Goal: Information Seeking & Learning: Learn about a topic

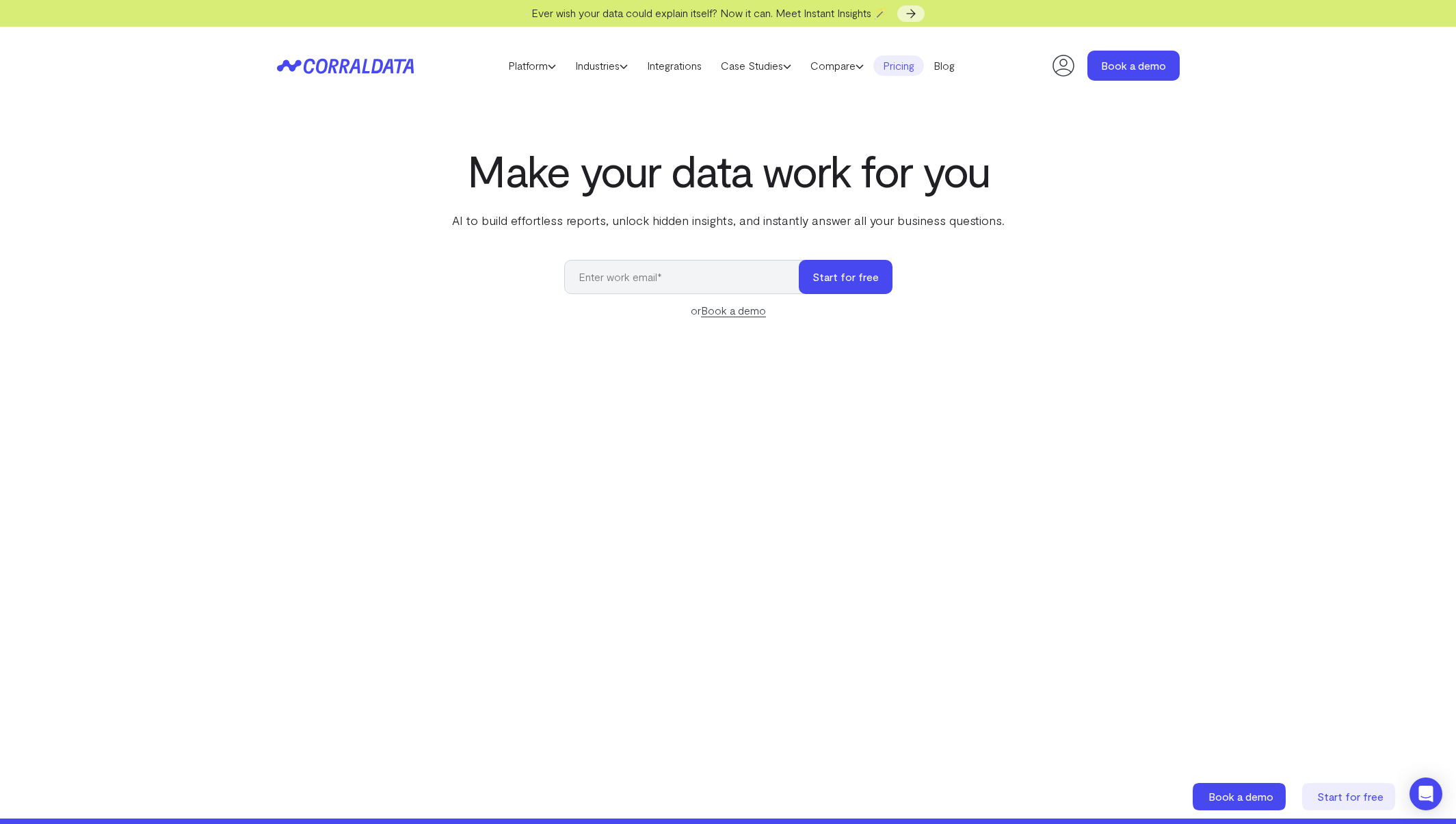
click at [916, 66] on link "Pricing" at bounding box center [898, 66] width 51 height 21
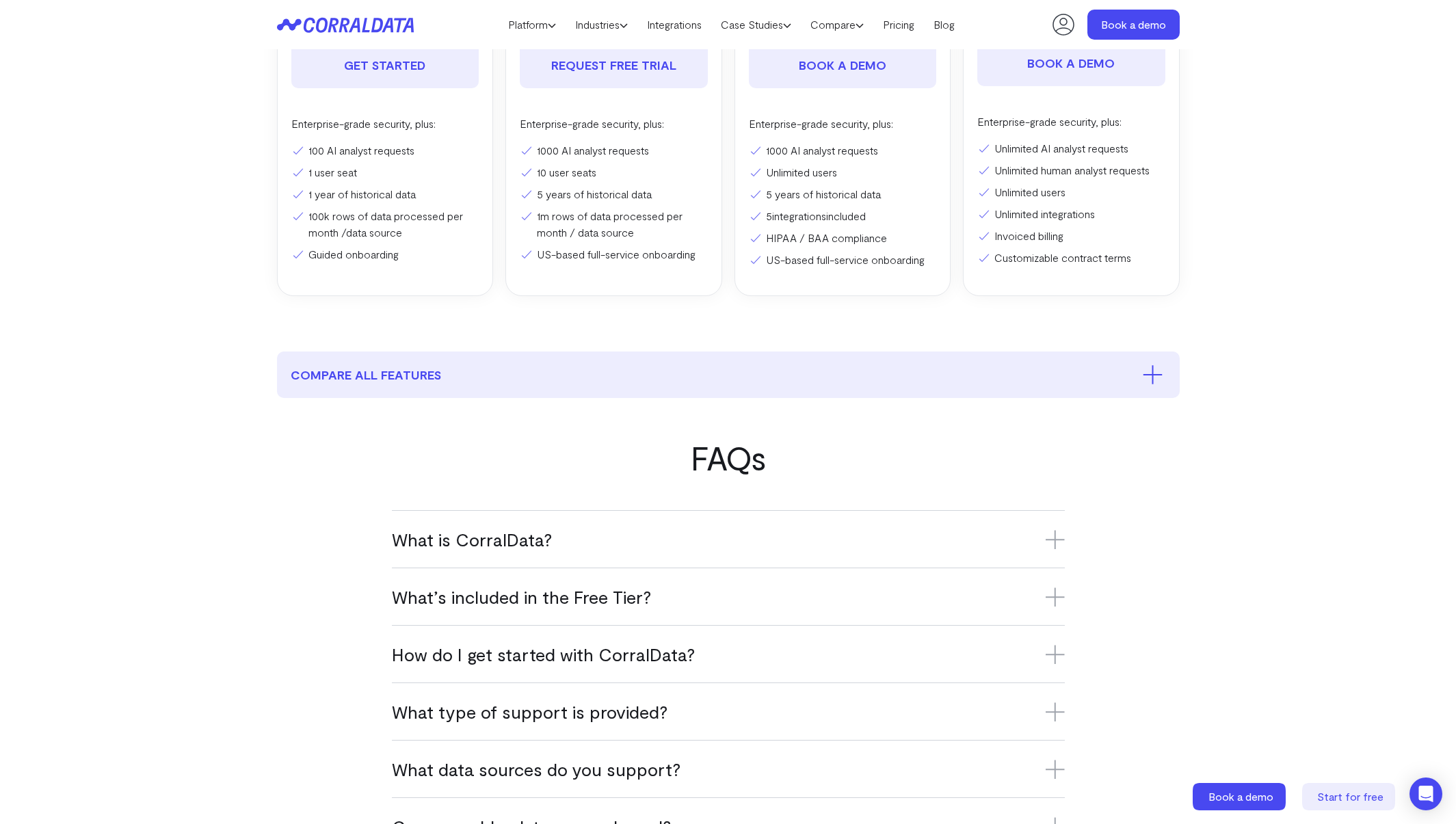
scroll to position [559, 0]
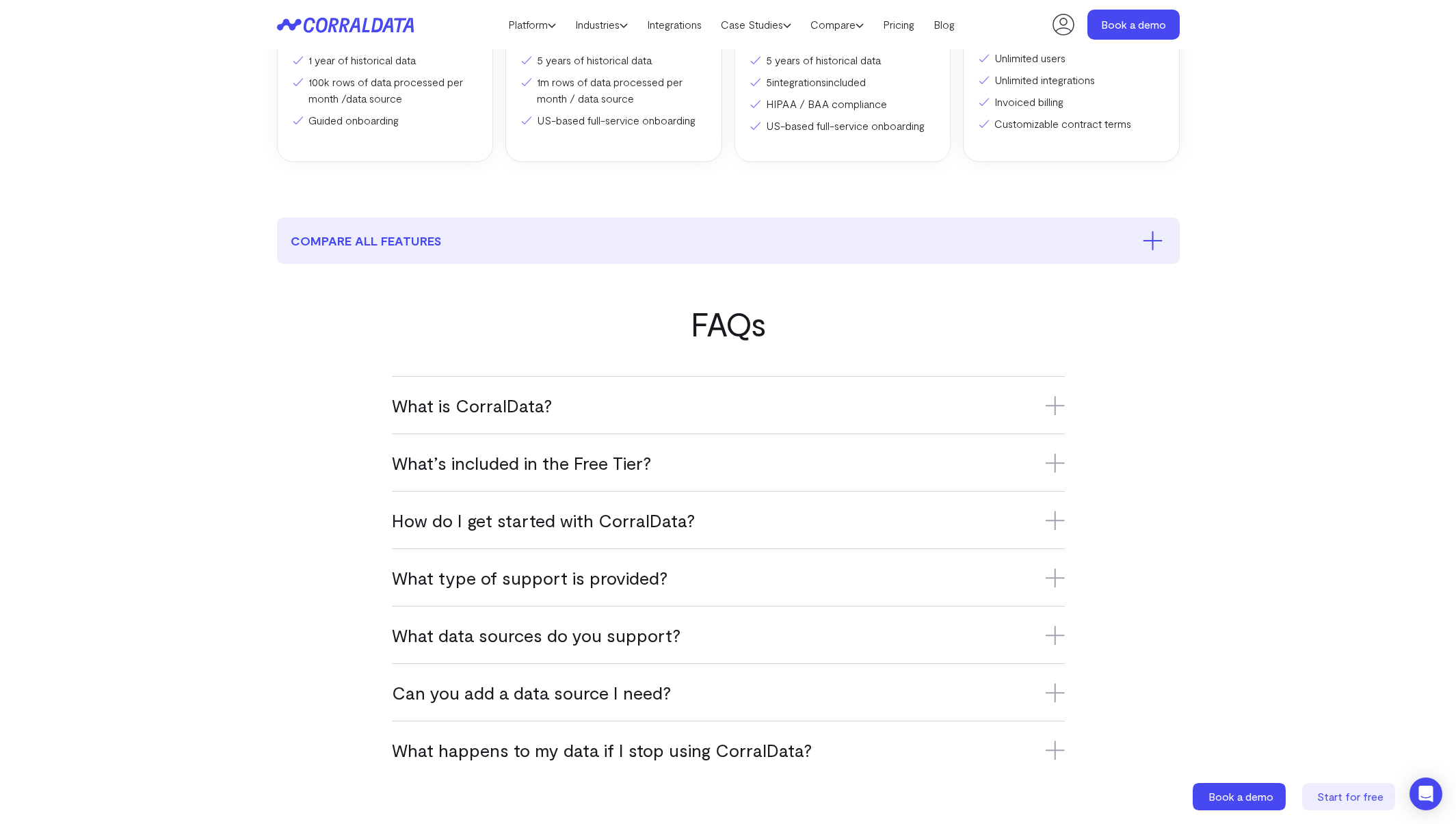
click at [711, 398] on h3 "What is CorralData?" at bounding box center [728, 405] width 673 height 22
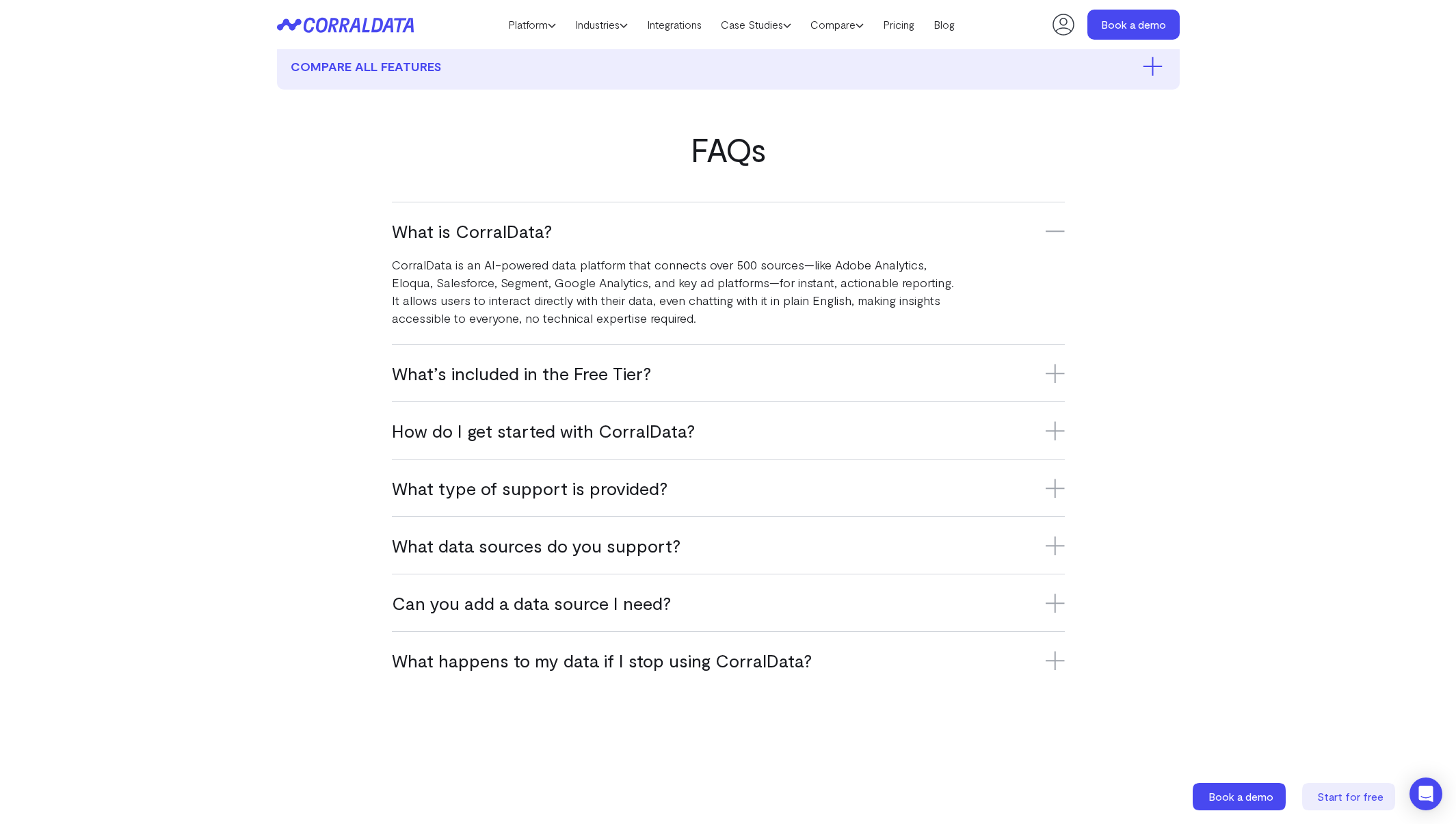
scroll to position [798, 0]
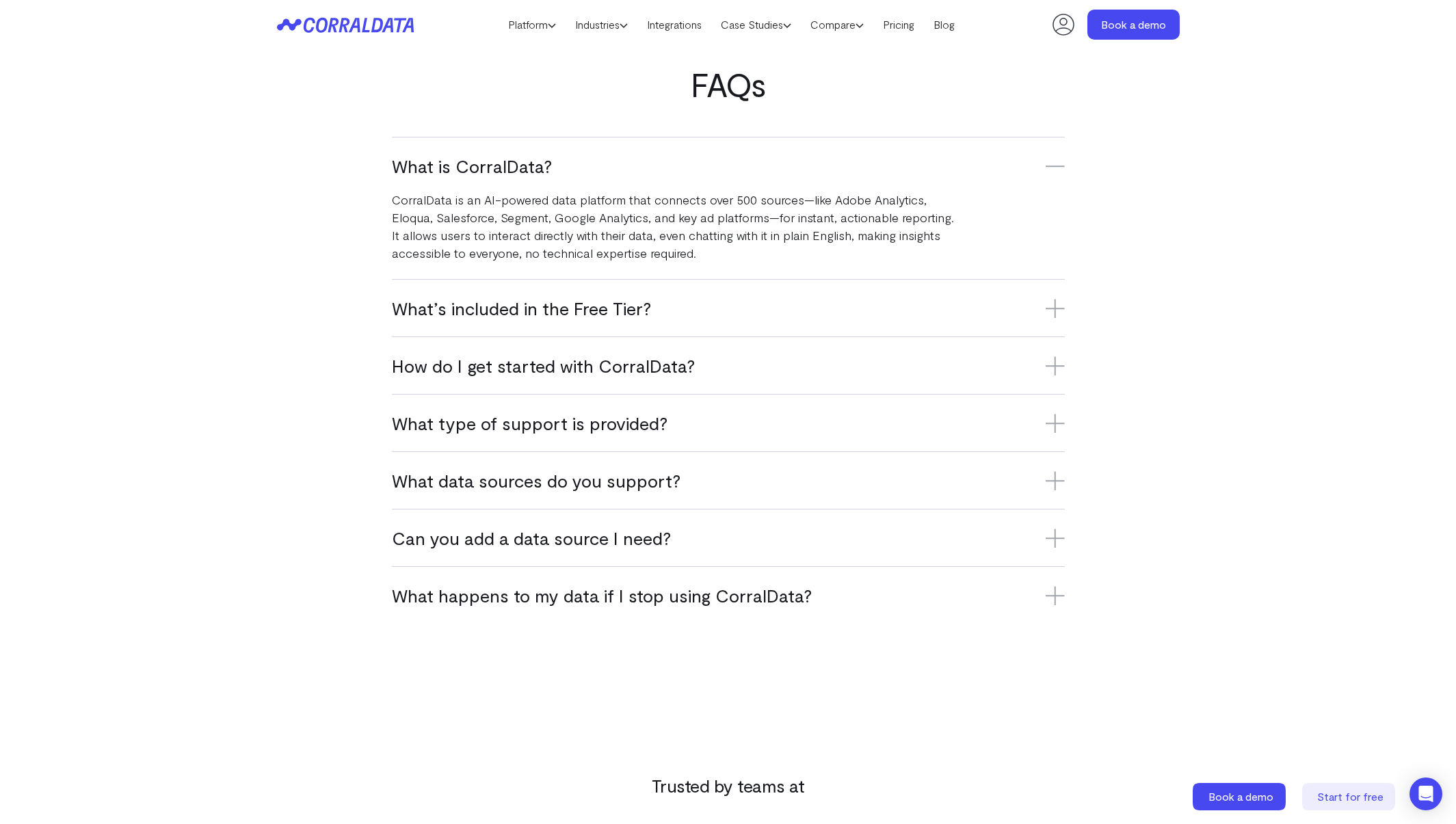
click at [660, 419] on h3 "What type of support is provided?" at bounding box center [728, 423] width 673 height 22
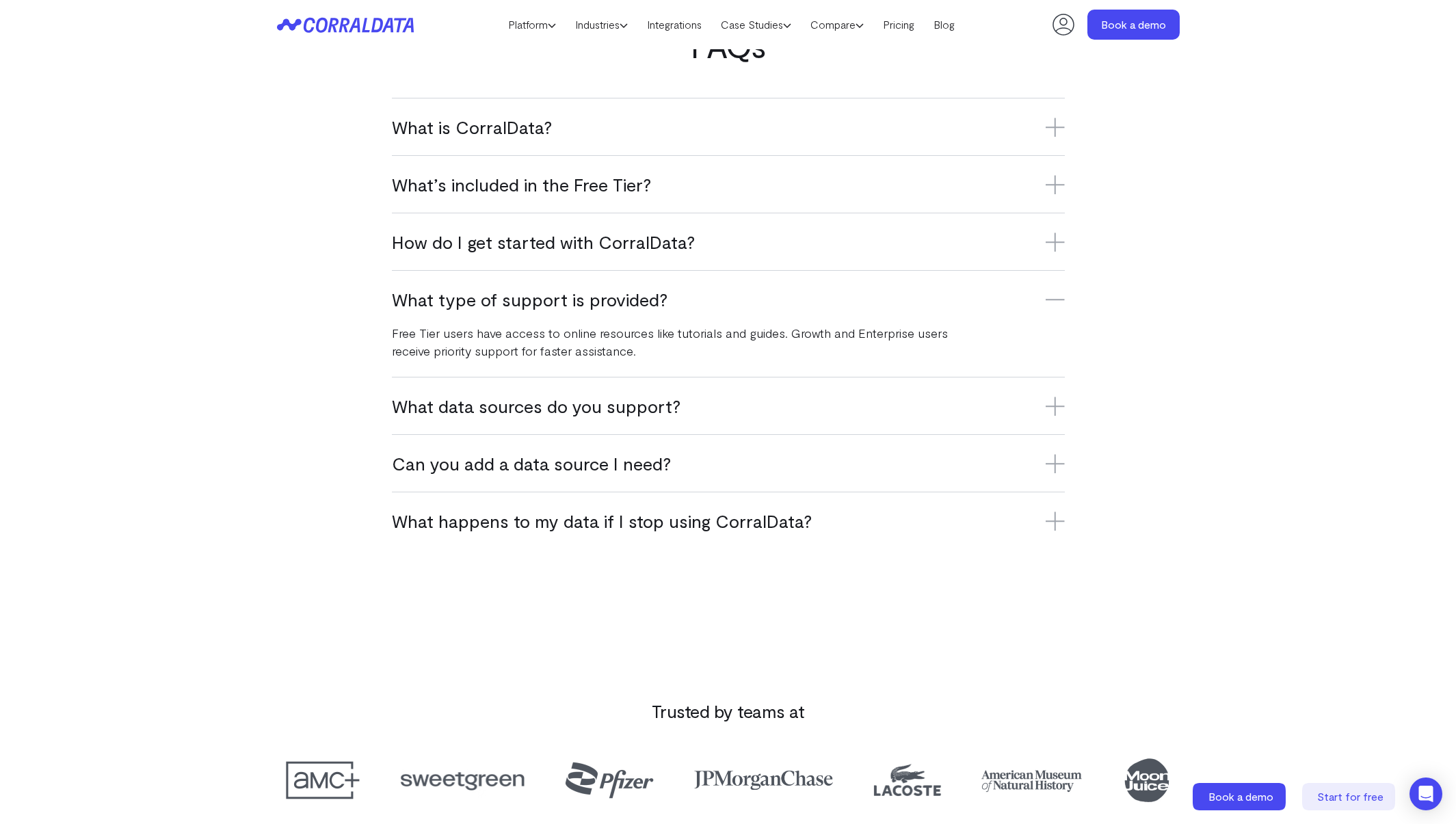
scroll to position [0, 0]
